Goal: Information Seeking & Learning: Learn about a topic

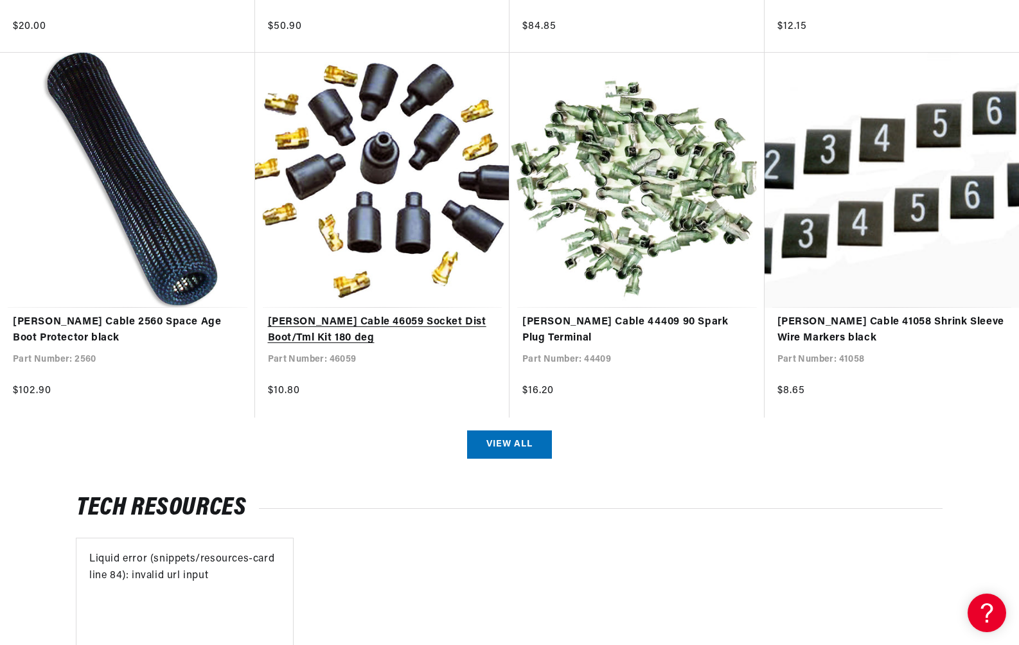
click at [389, 314] on link "[PERSON_NAME] Cable 46059 Socket Dist Boot/Tml Kit 180 deg" at bounding box center [382, 330] width 229 height 33
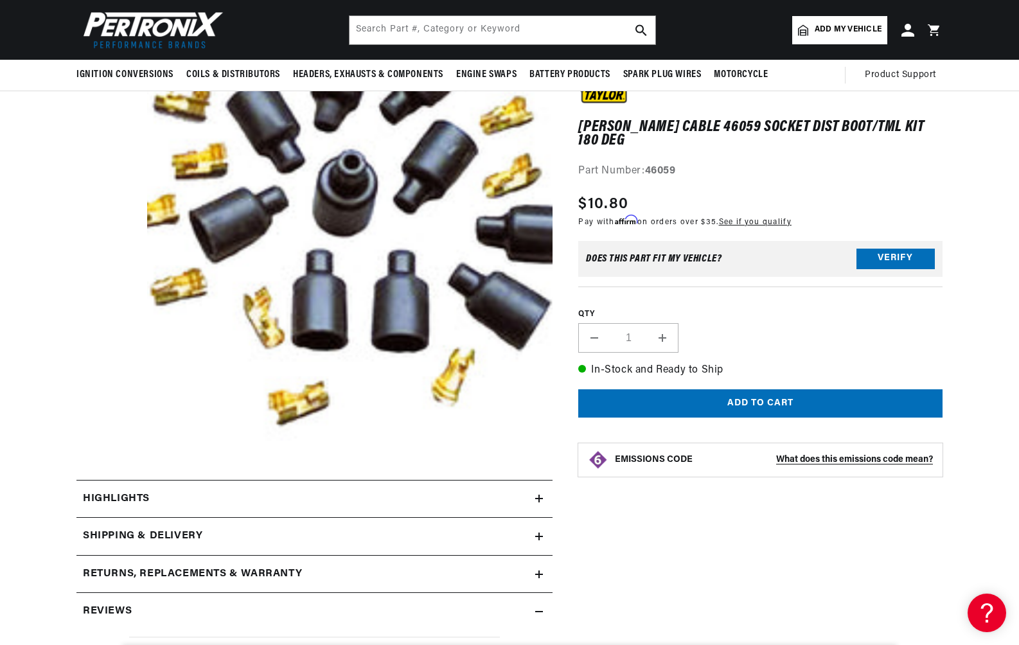
scroll to position [109, 0]
click at [125, 499] on h2 "Highlights" at bounding box center [116, 499] width 67 height 17
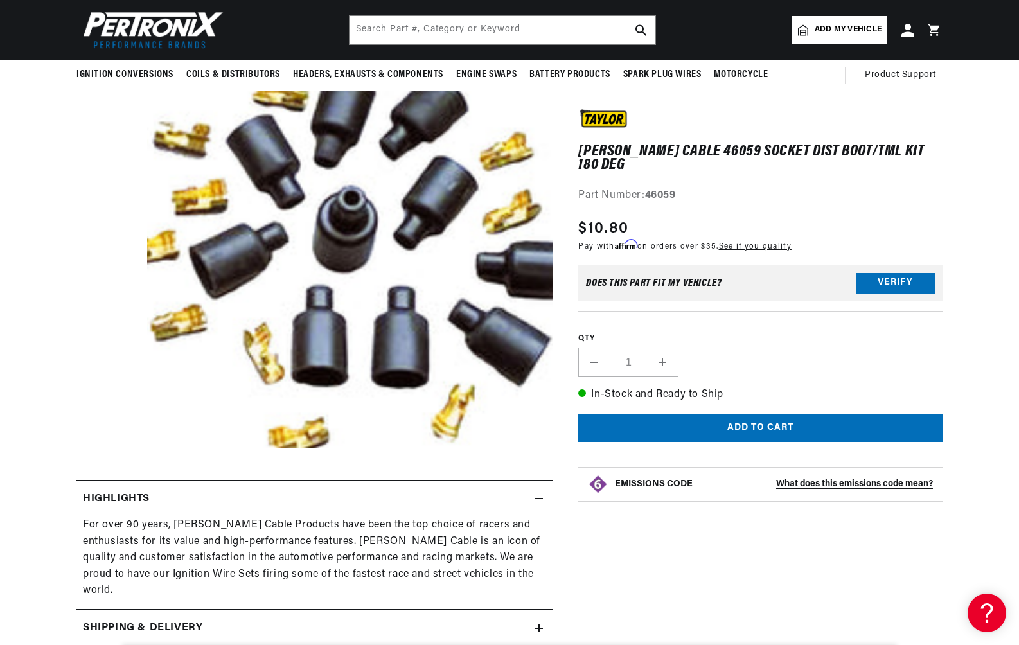
scroll to position [0, 0]
click at [757, 198] on div "Taylor Cable 46059 Socket Dist Boot/Tml Kit 180 deg Taylor Cable 46059 Socket D…" at bounding box center [760, 313] width 364 height 409
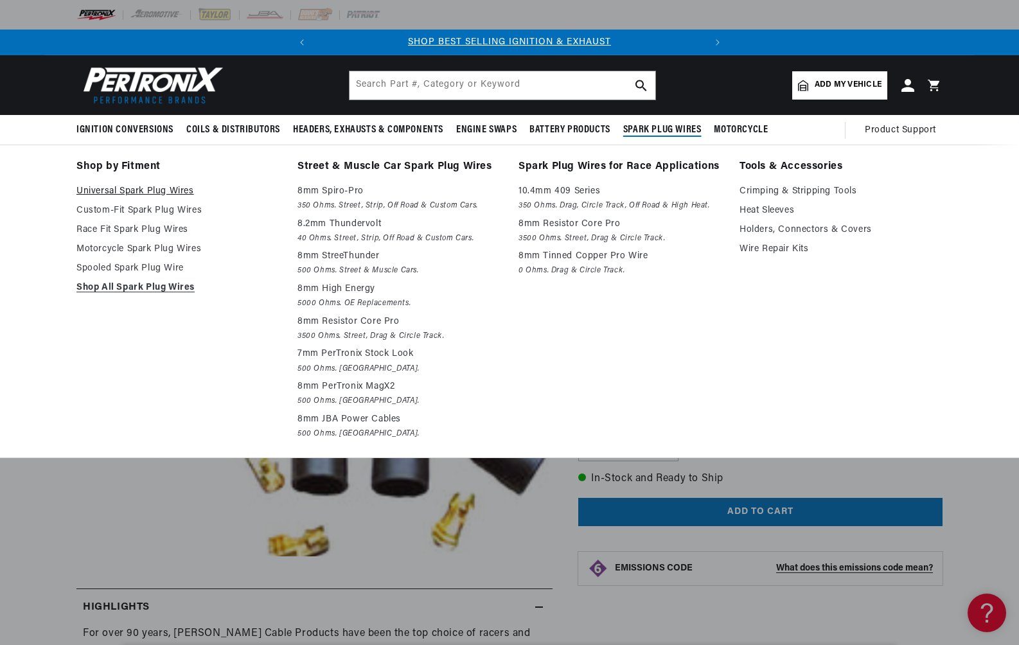
click at [182, 189] on link "Universal Spark Plug Wires" at bounding box center [177, 191] width 203 height 15
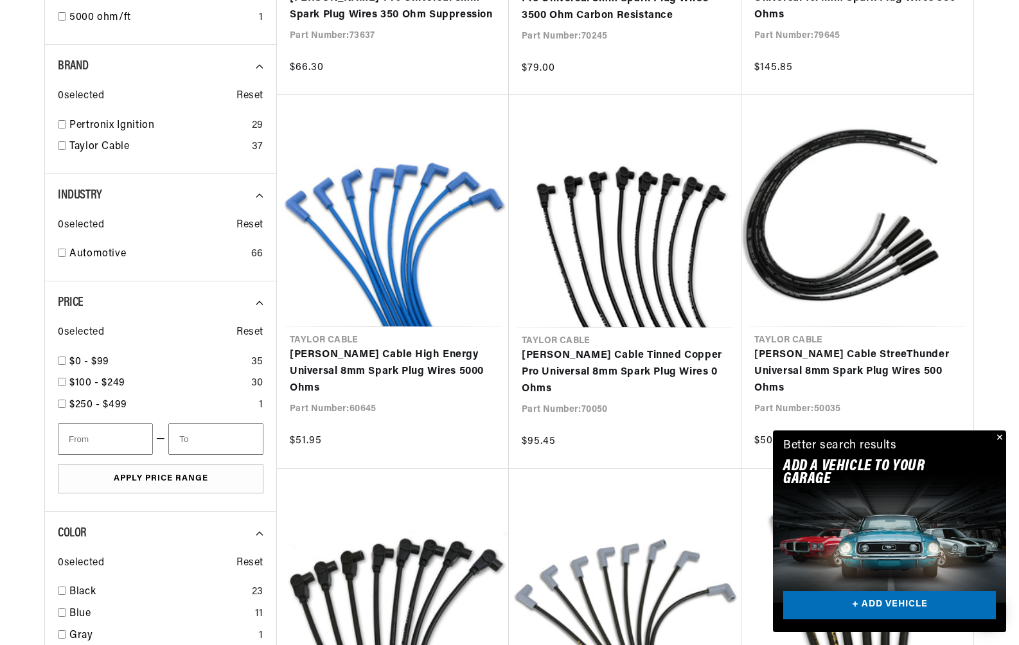
scroll to position [0, 389]
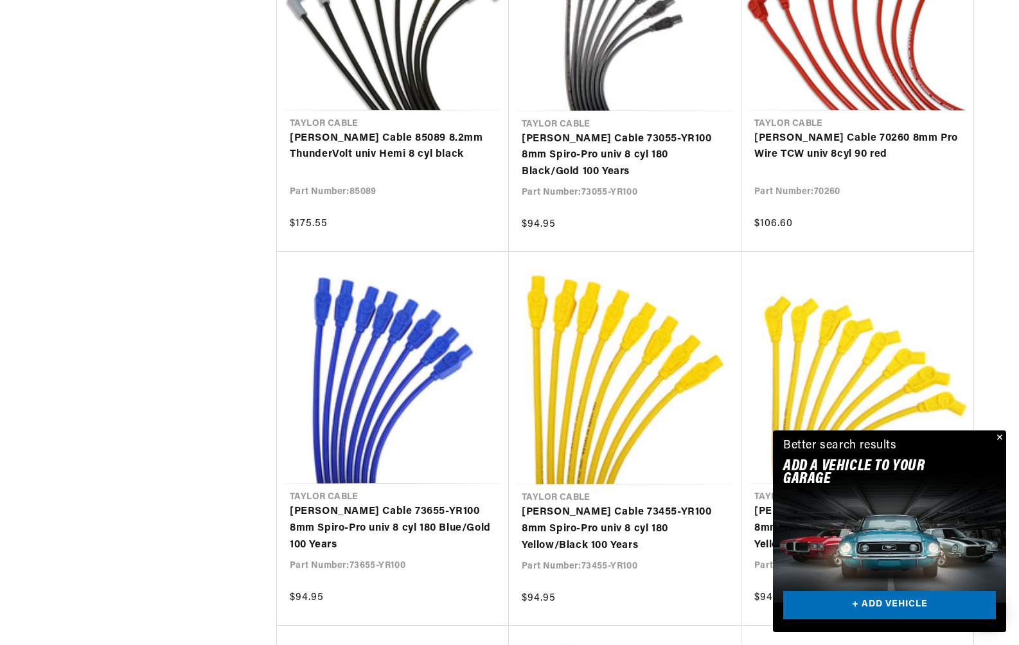
scroll to position [2878, 0]
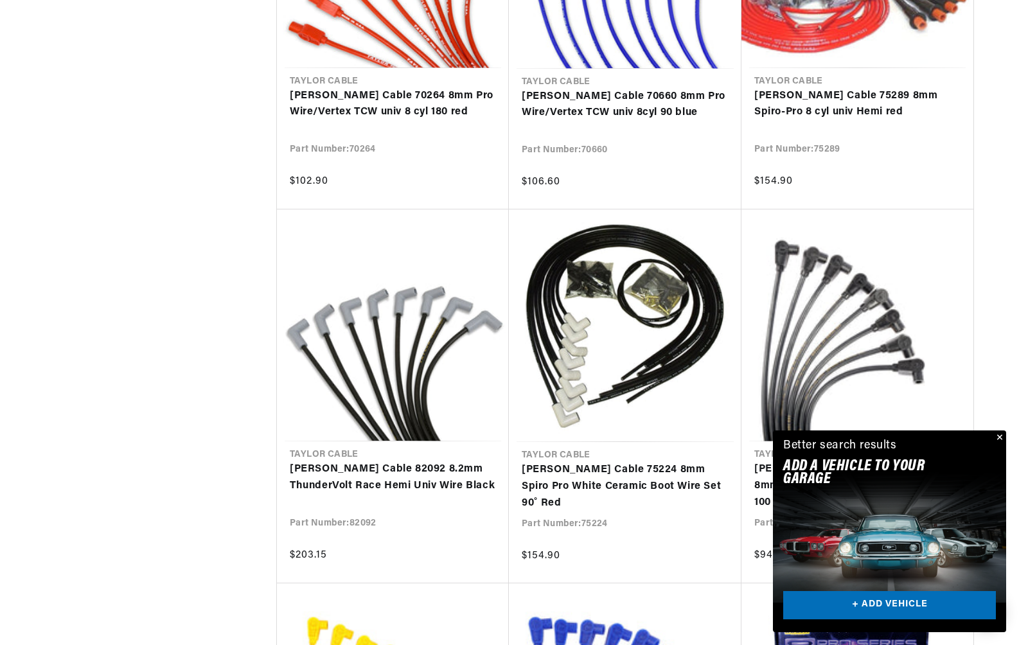
scroll to position [0, 51]
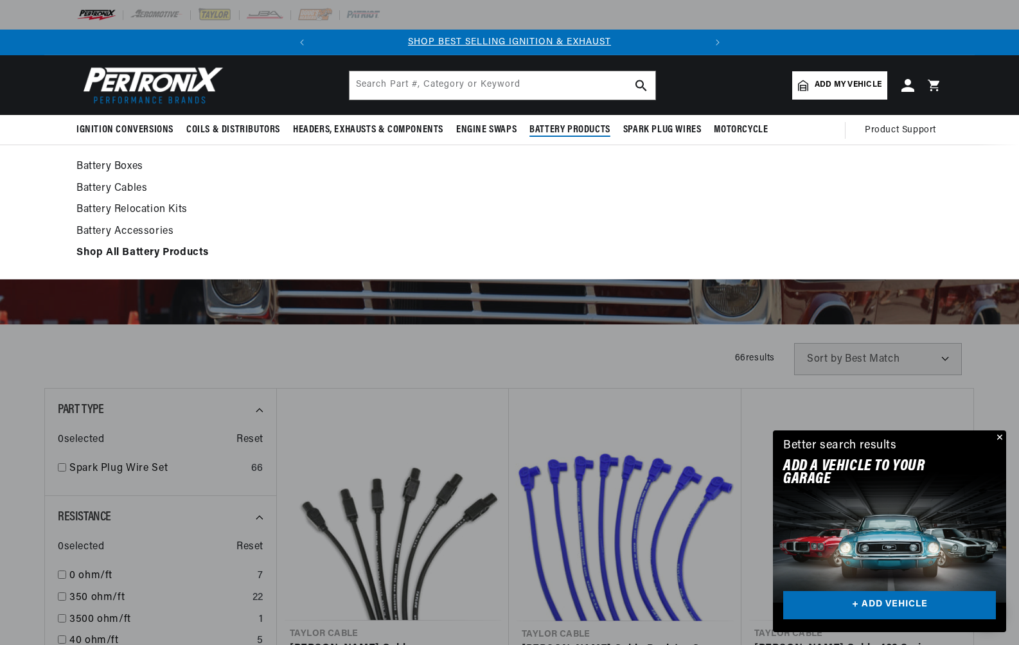
scroll to position [0, 389]
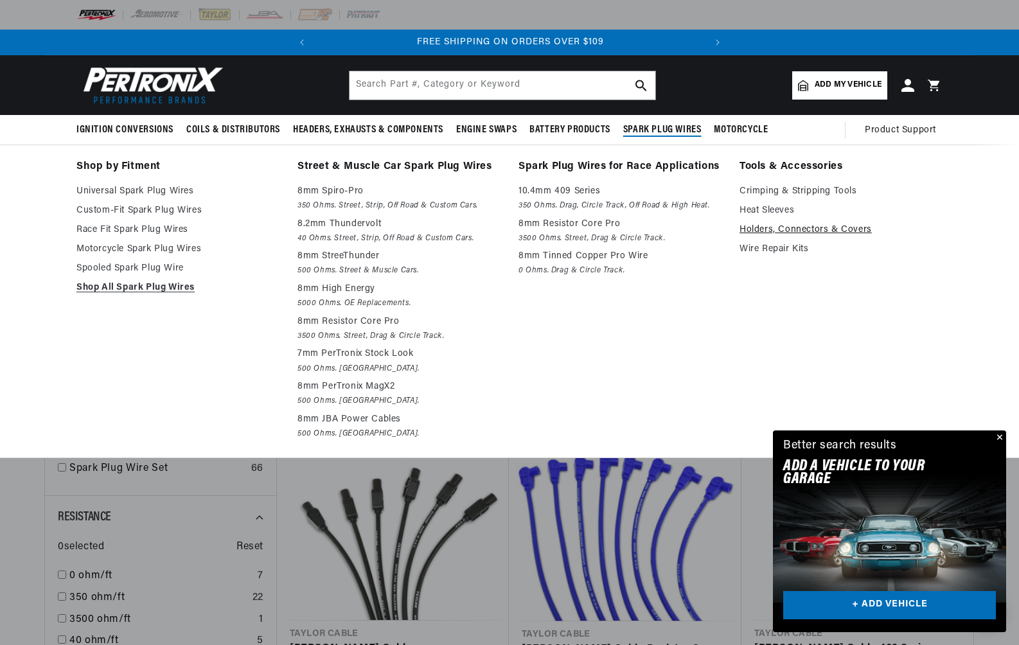
click at [780, 230] on link "Holders, Connectors & Covers" at bounding box center [840, 229] width 203 height 15
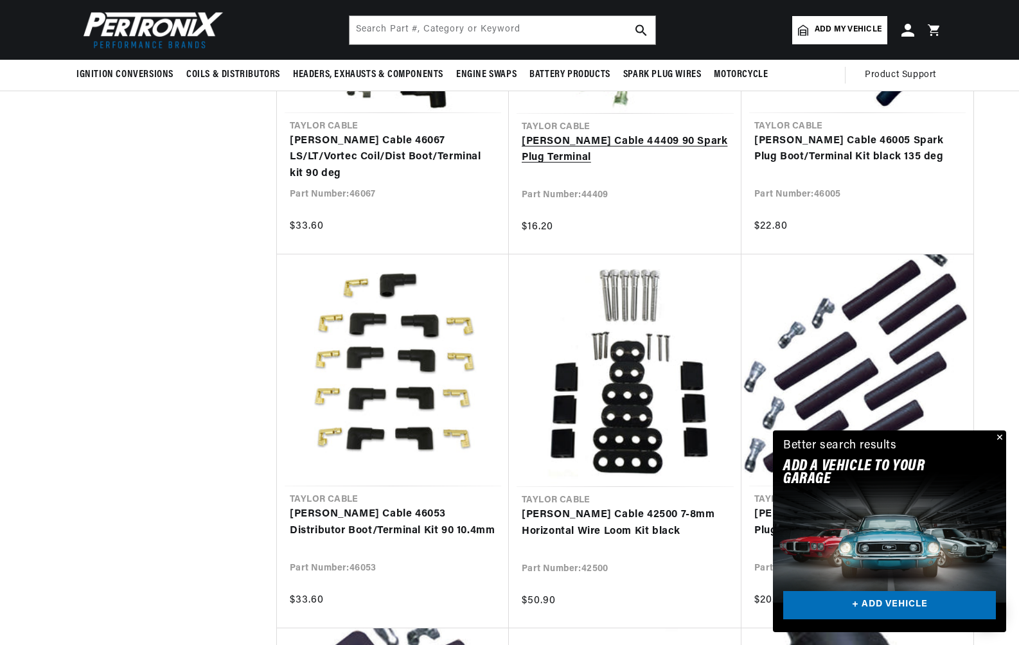
scroll to position [0, 389]
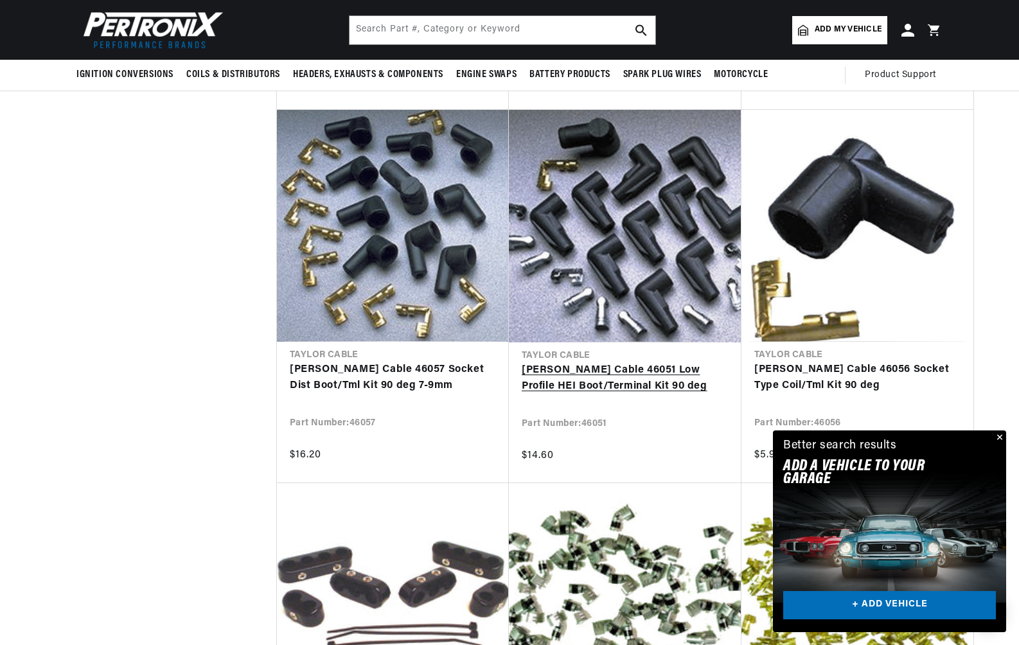
scroll to position [0, 389]
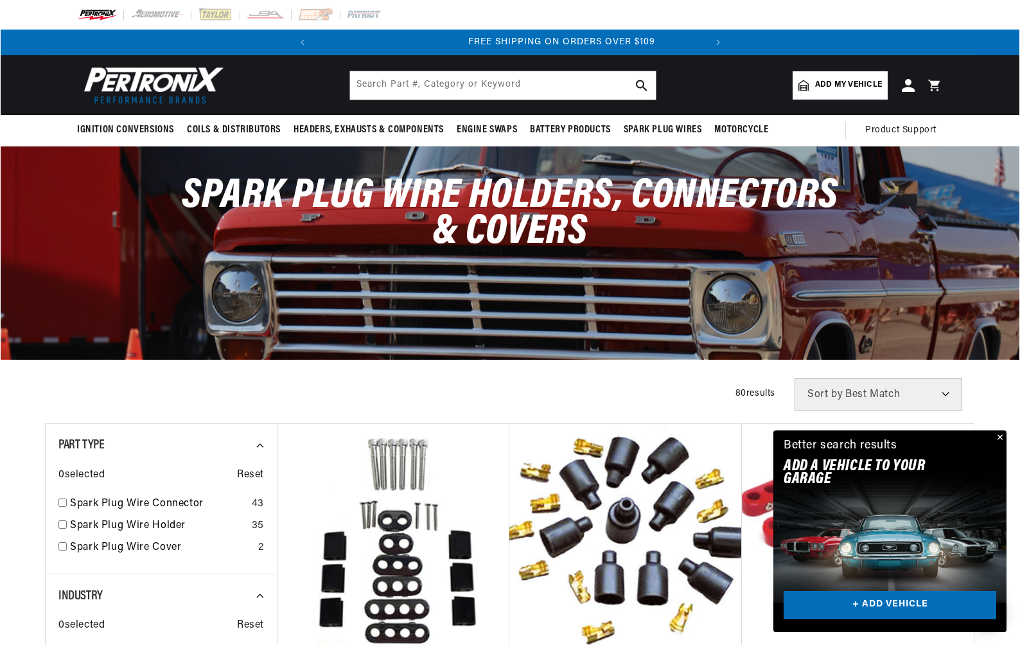
scroll to position [0, 389]
